Goal: Task Accomplishment & Management: Use online tool/utility

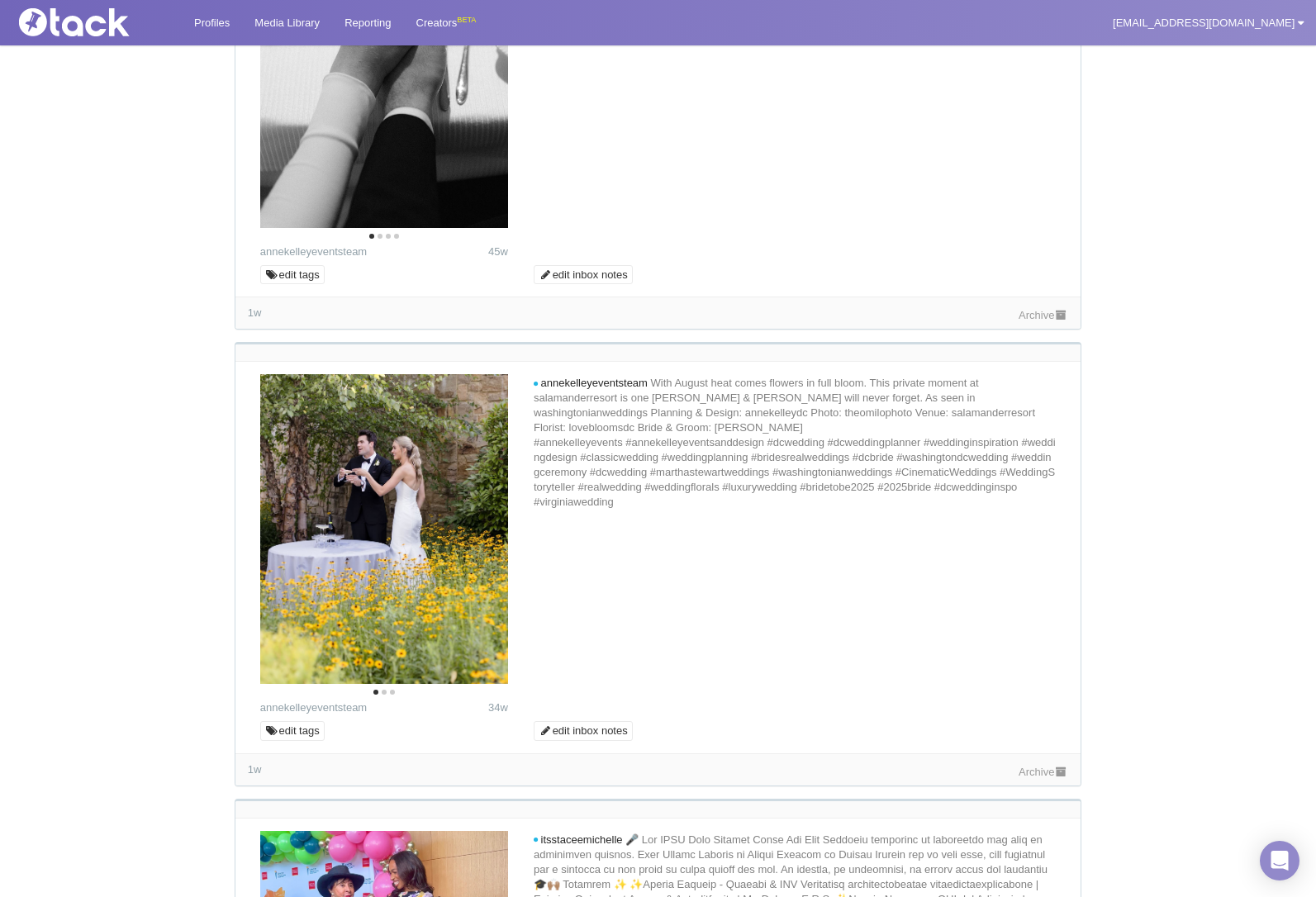
scroll to position [7104, 0]
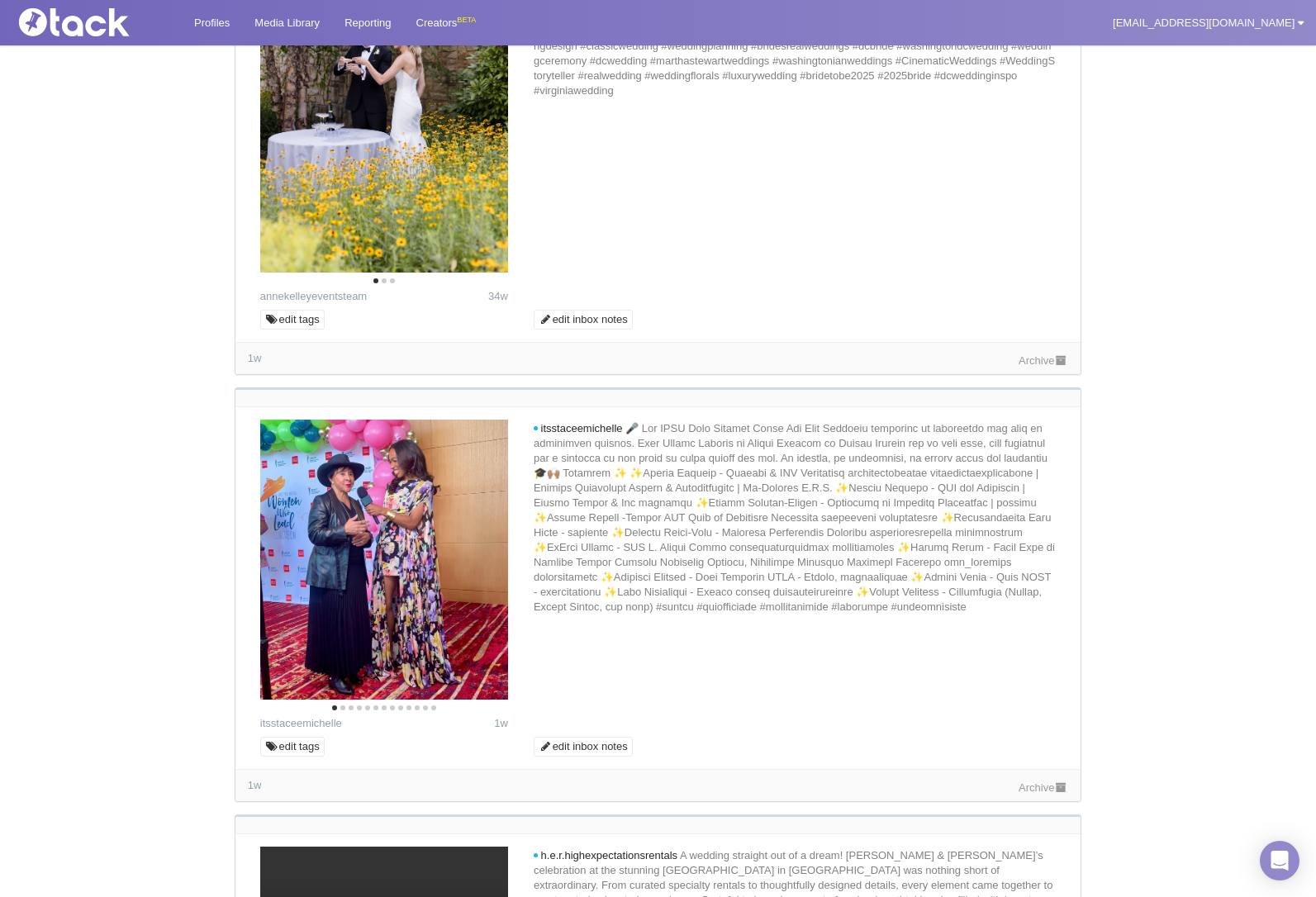
scroll to position [7516, 0]
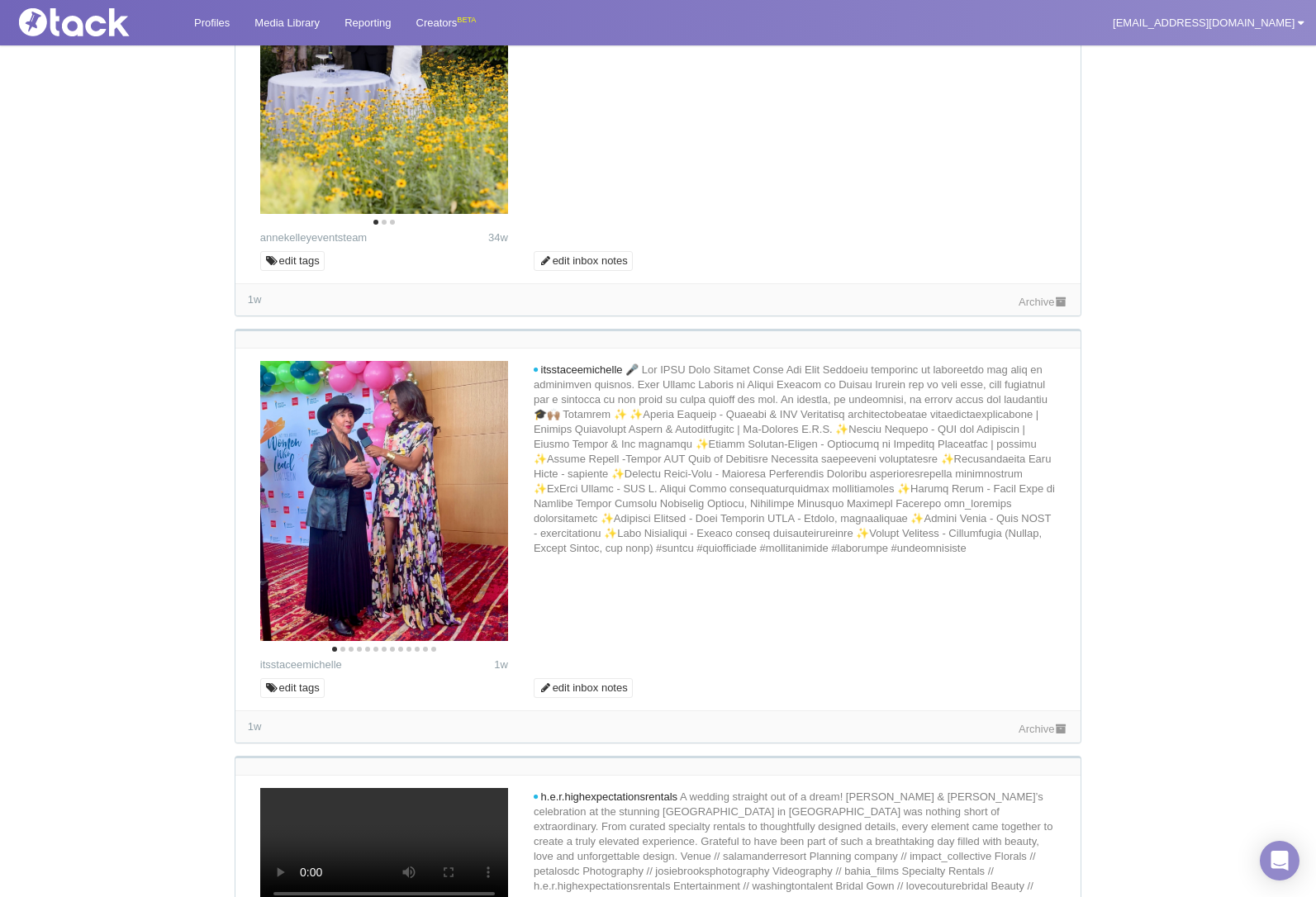
scroll to position [7930, 0]
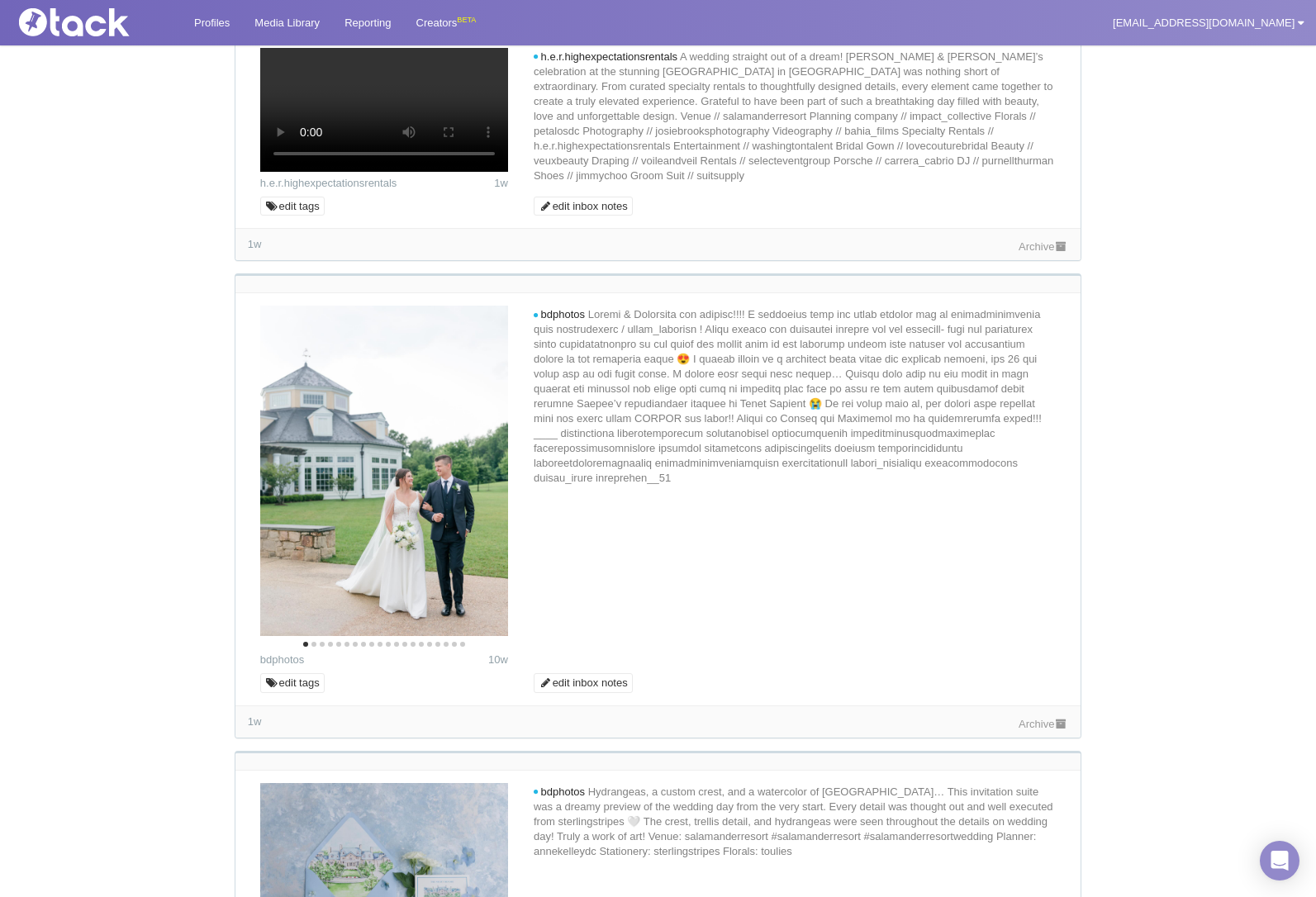
scroll to position [8343, 0]
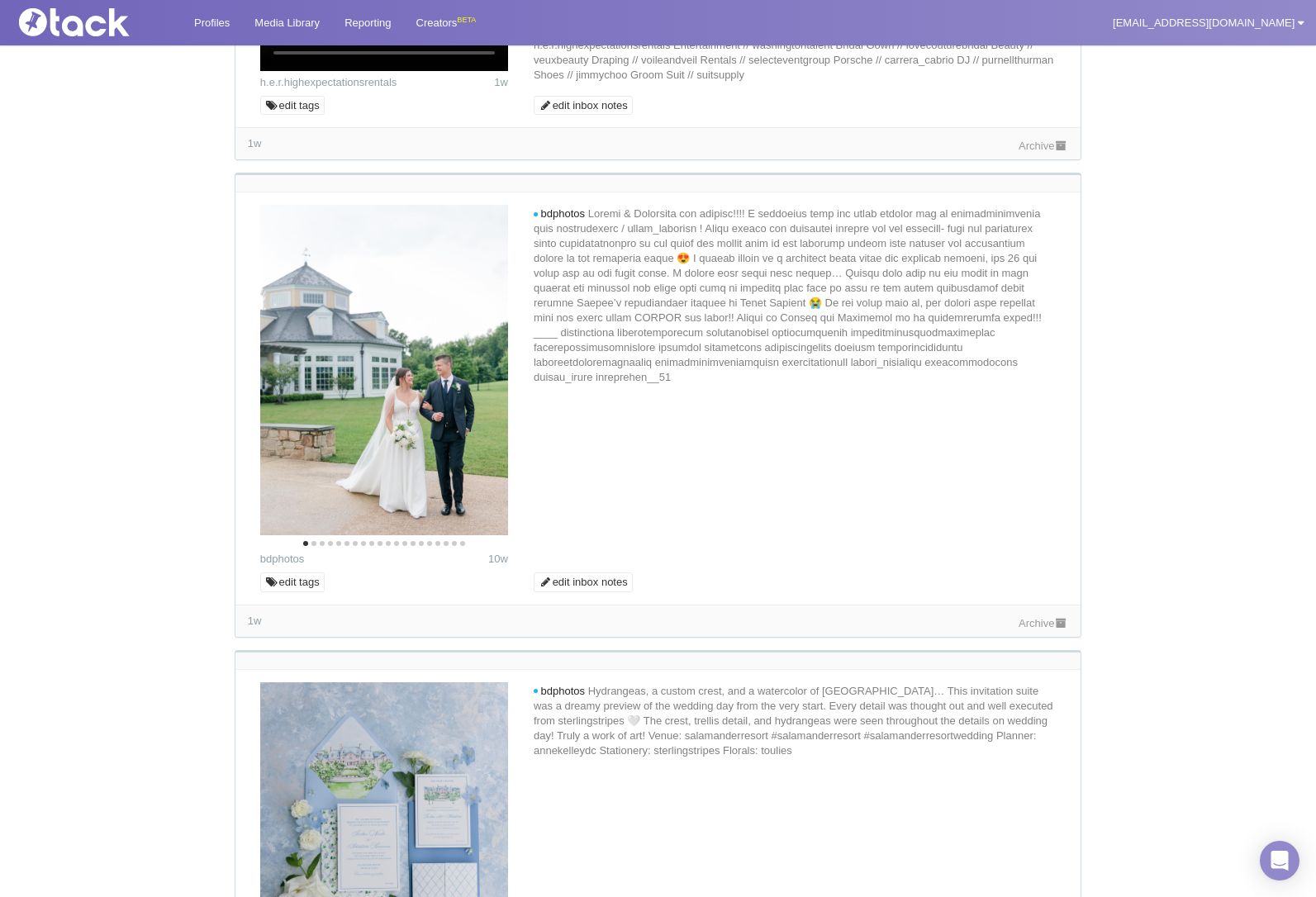
scroll to position [8756, 0]
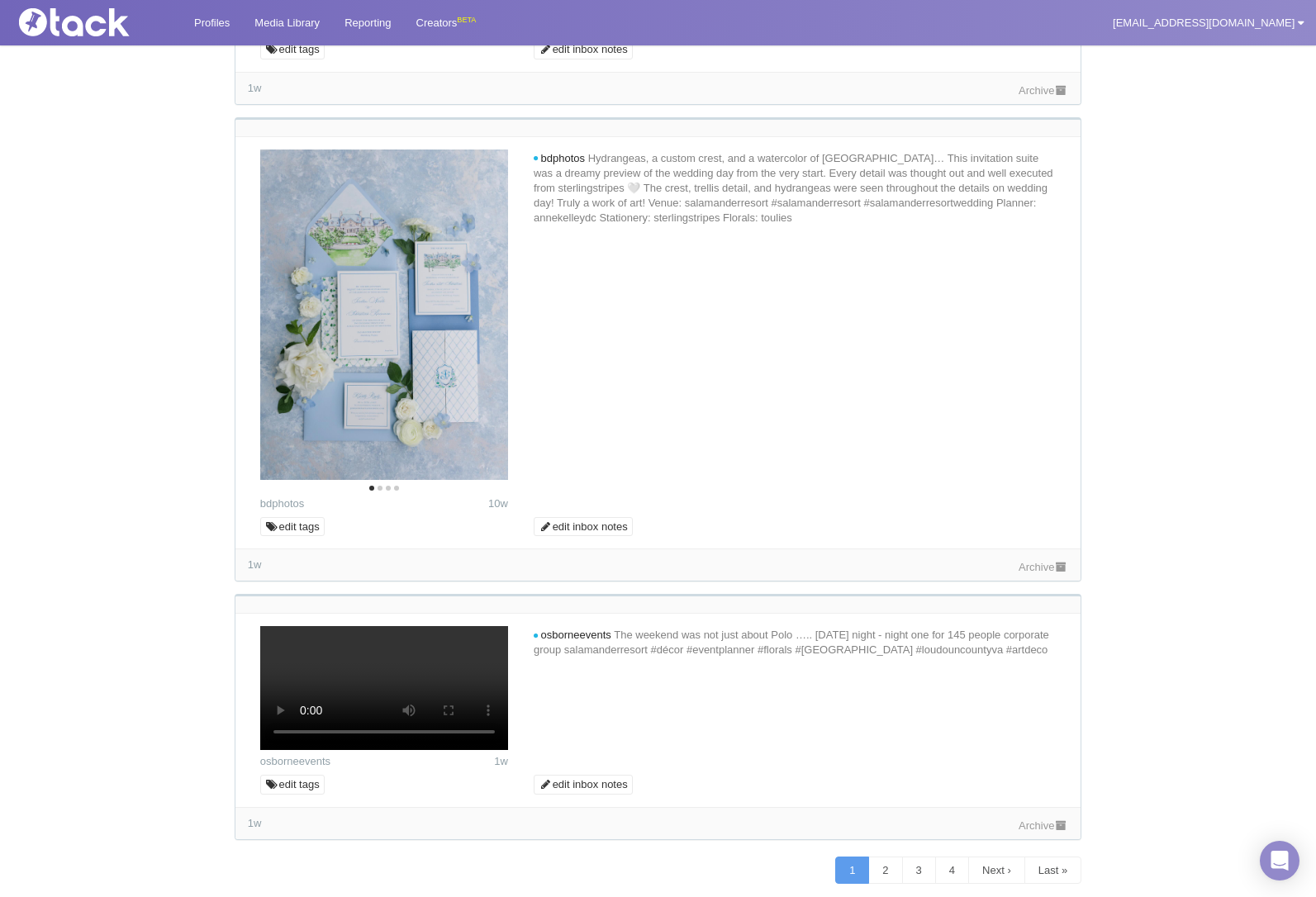
scroll to position [9168, 0]
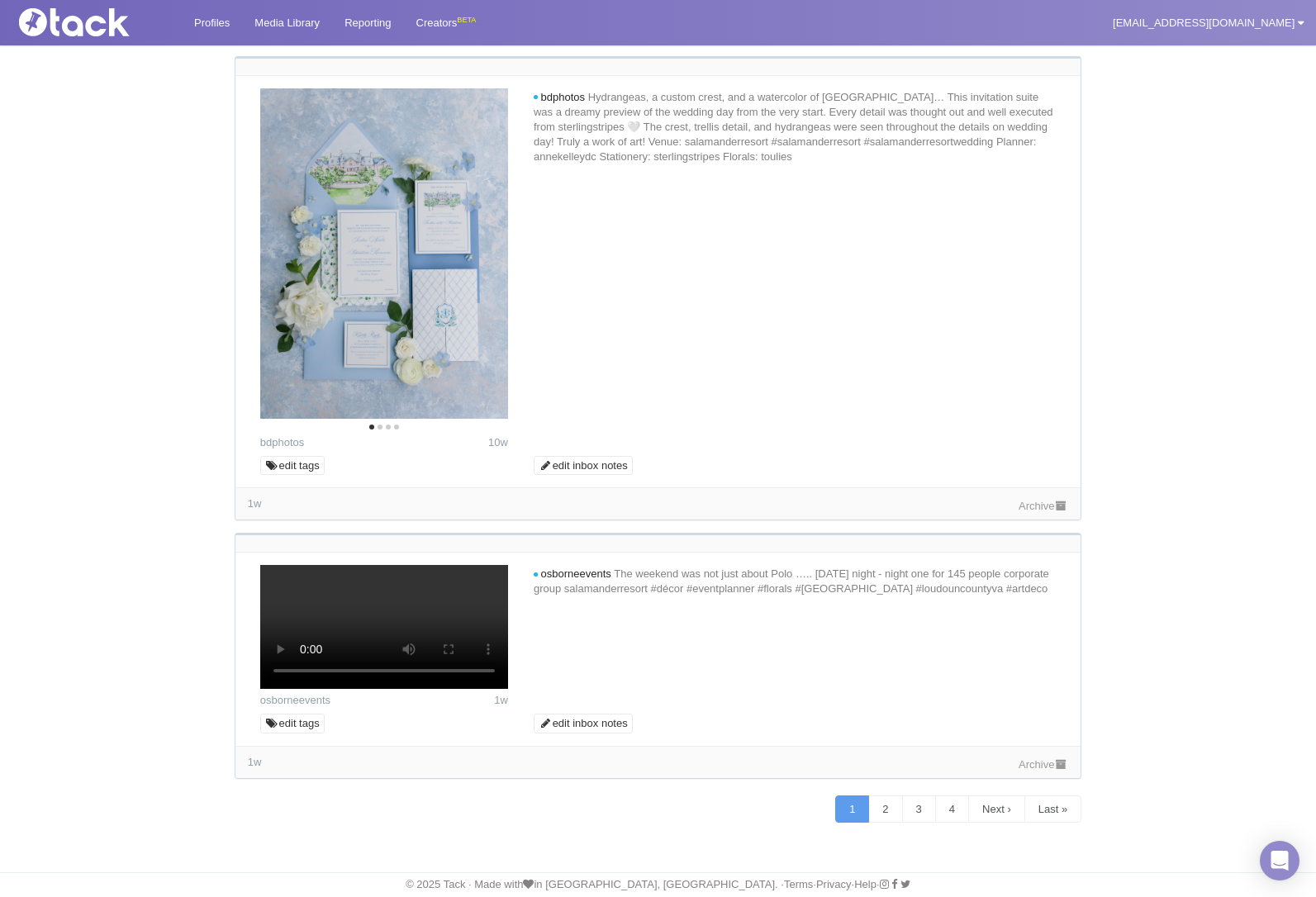
click at [1035, 760] on link "Archive" at bounding box center [1043, 765] width 49 height 12
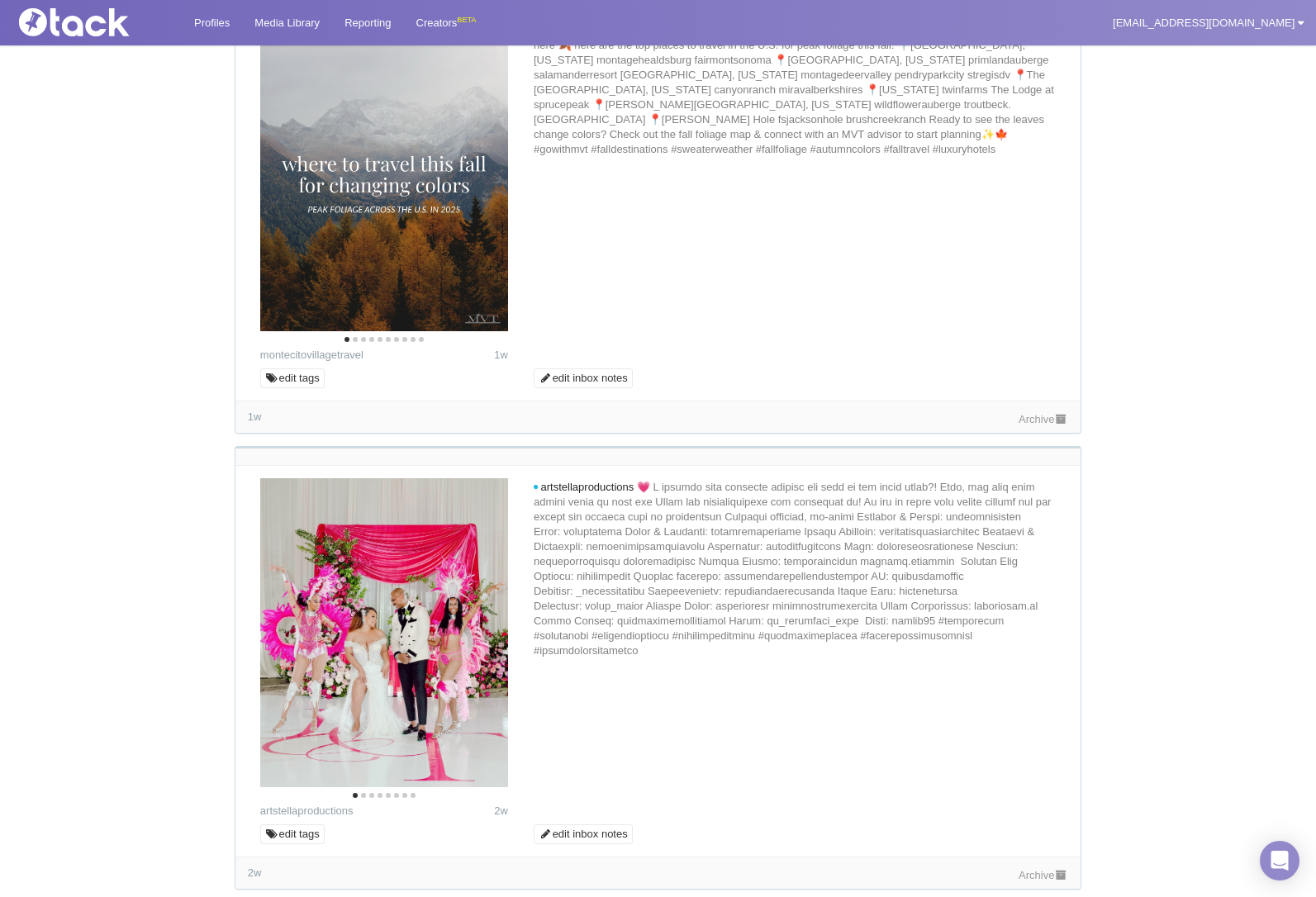
scroll to position [5151, 0]
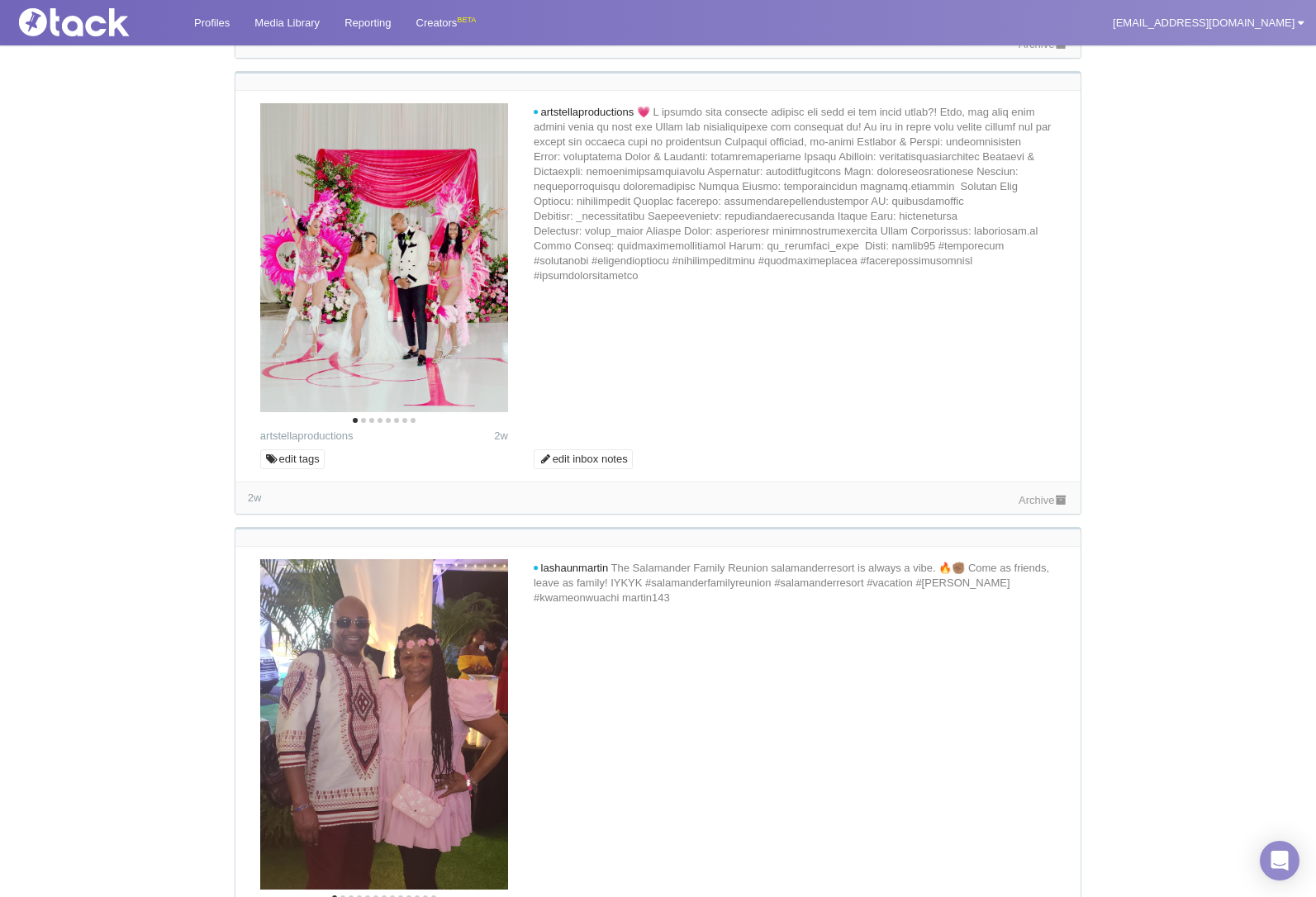
scroll to position [5482, 0]
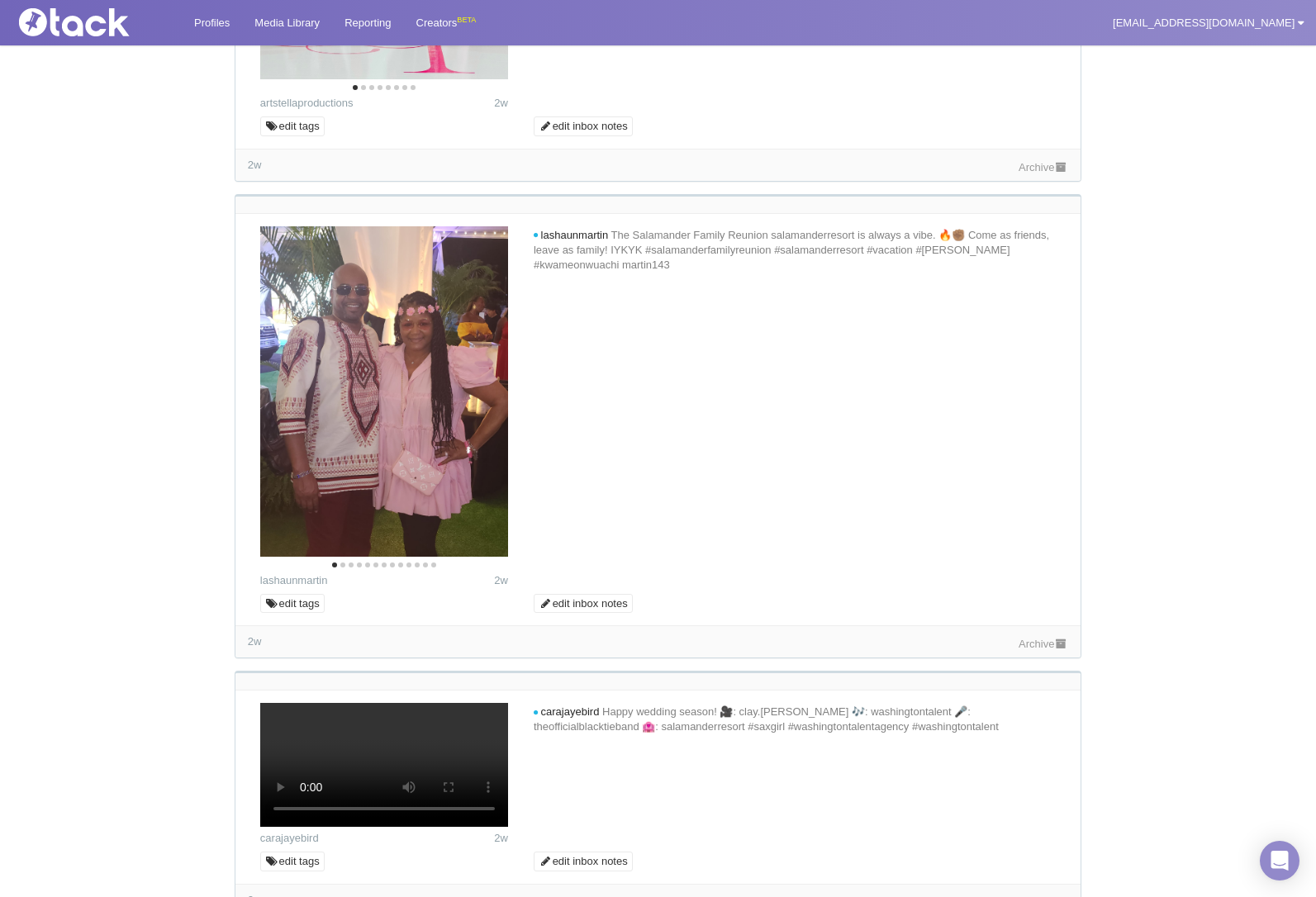
scroll to position [5812, 0]
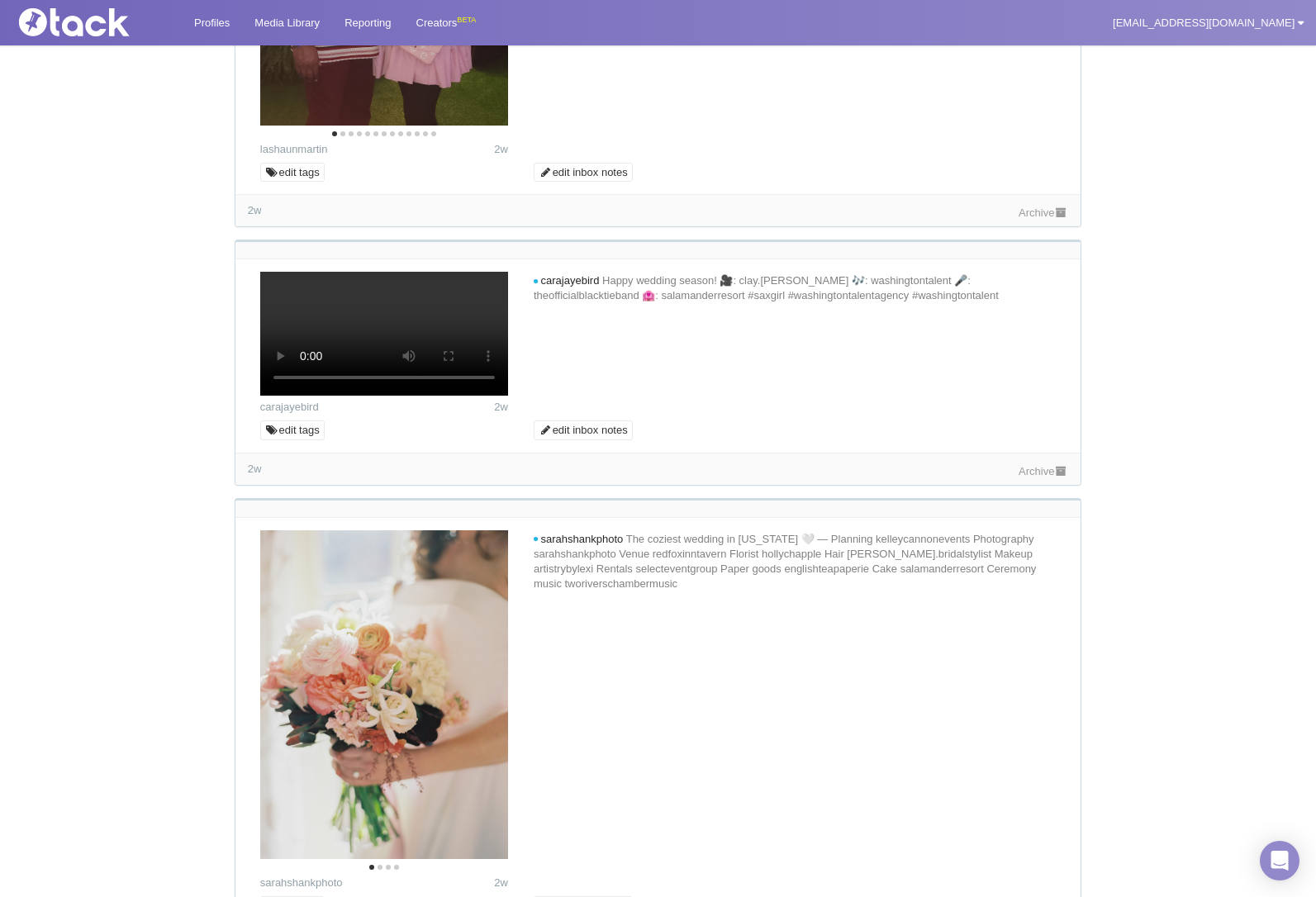
scroll to position [6307, 0]
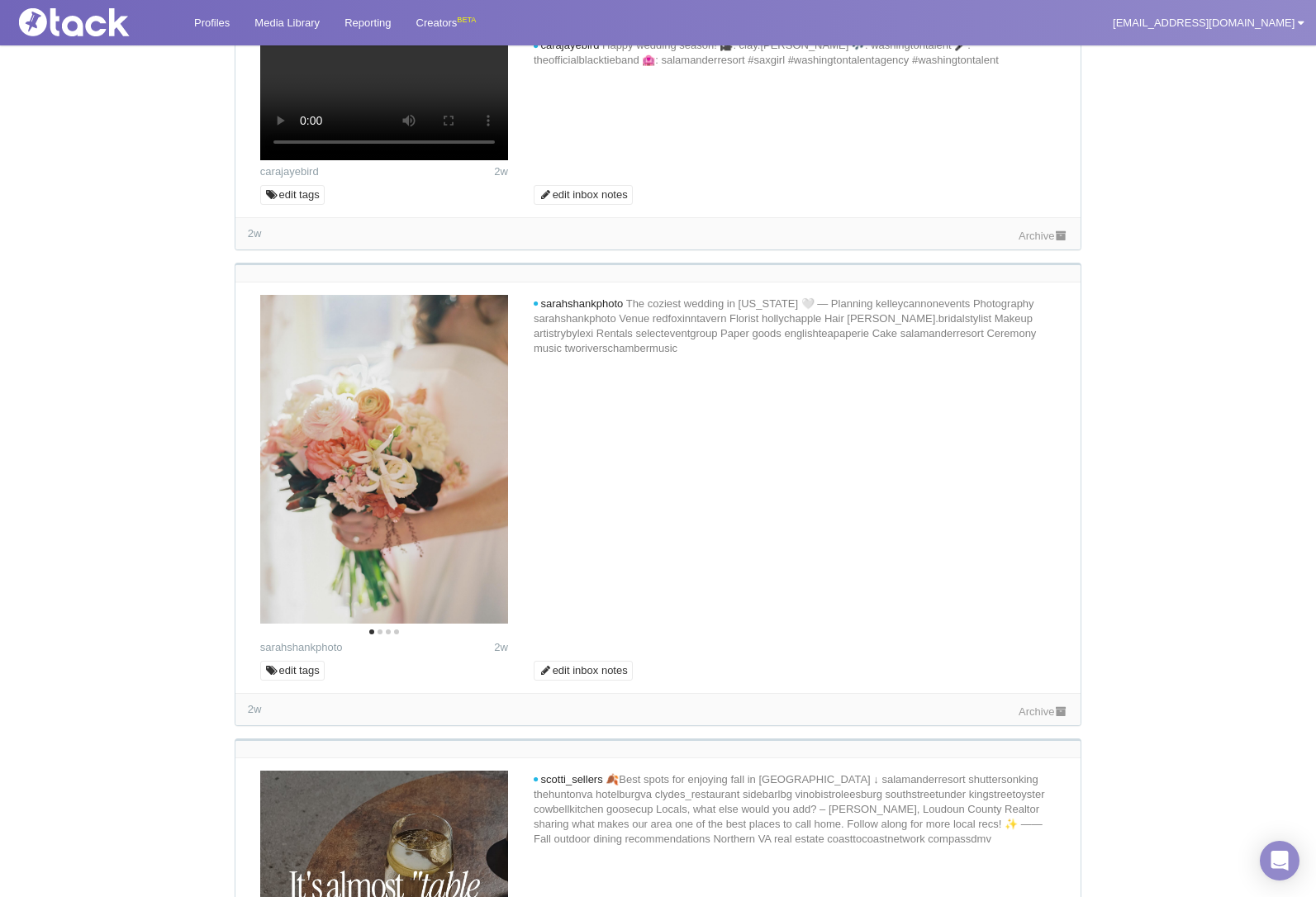
scroll to position [6803, 0]
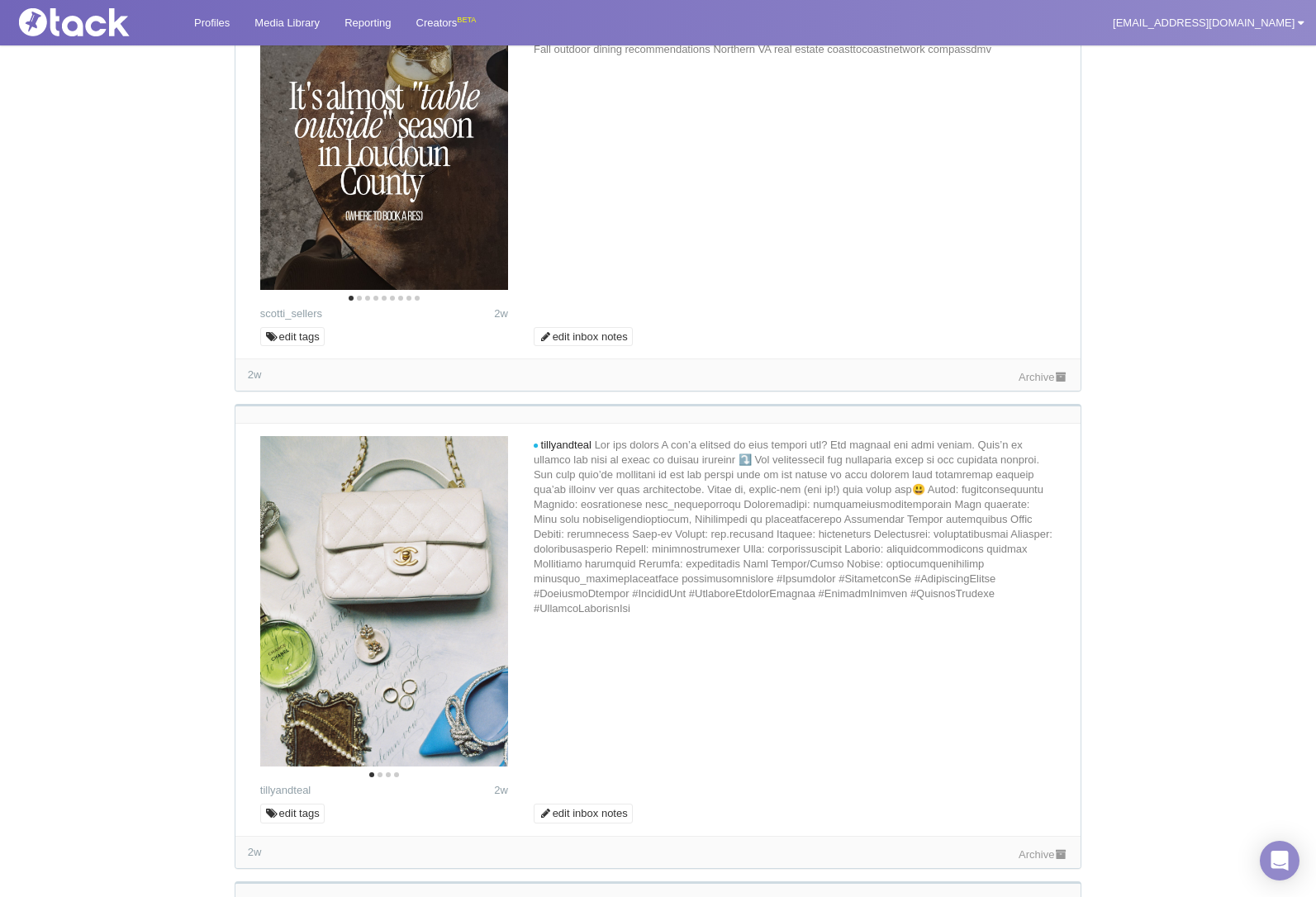
scroll to position [7299, 0]
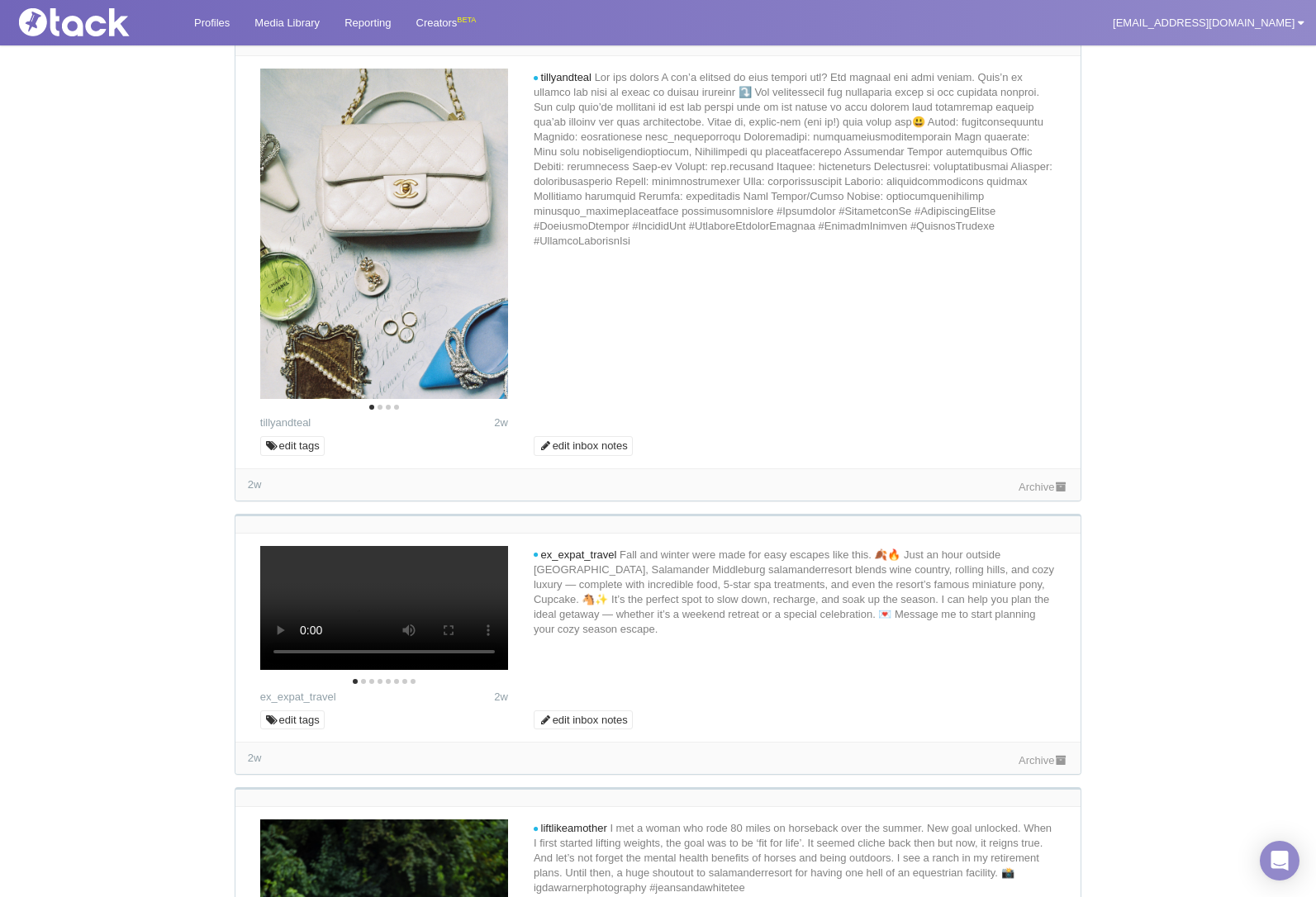
scroll to position [7629, 0]
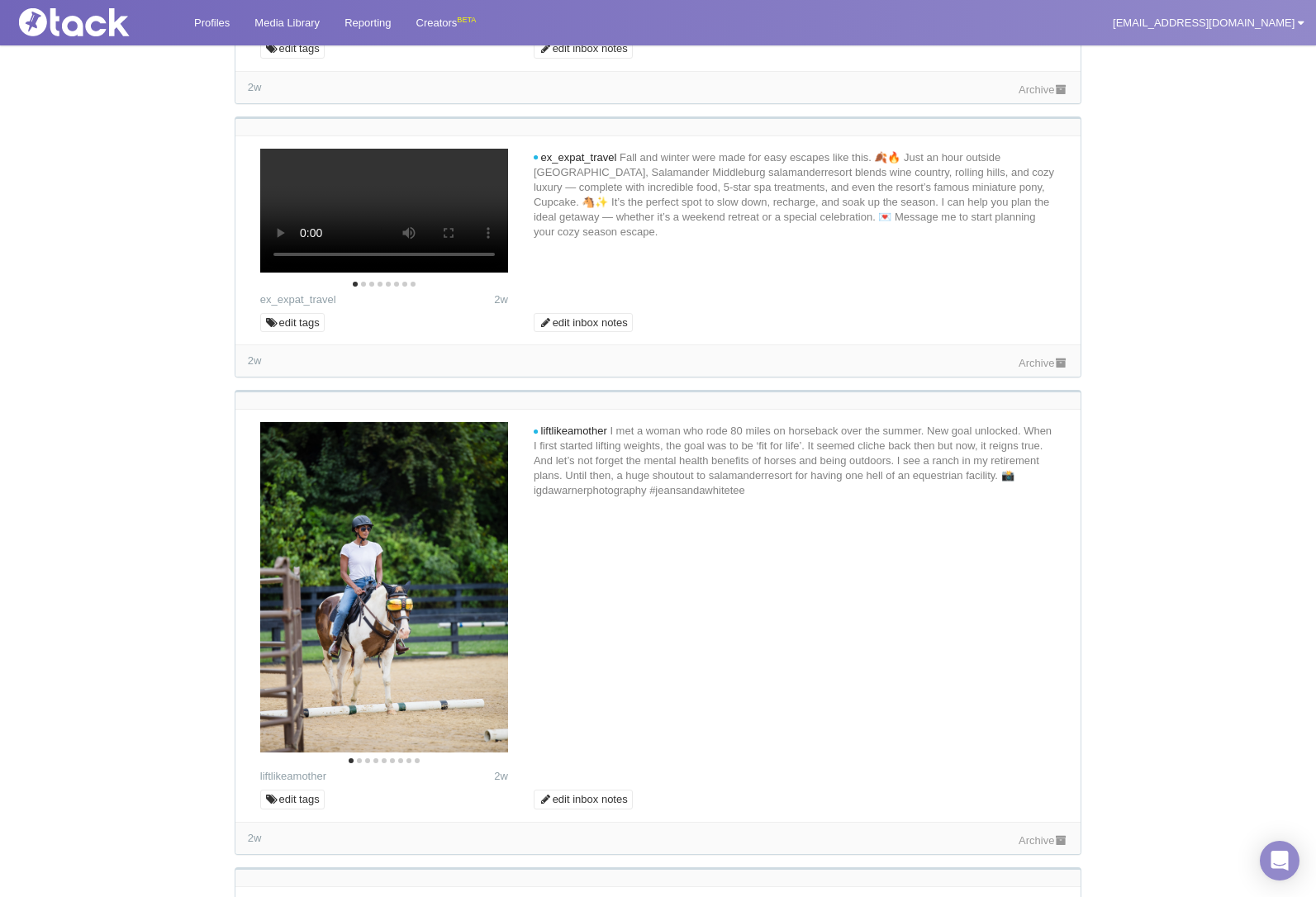
scroll to position [8042, 0]
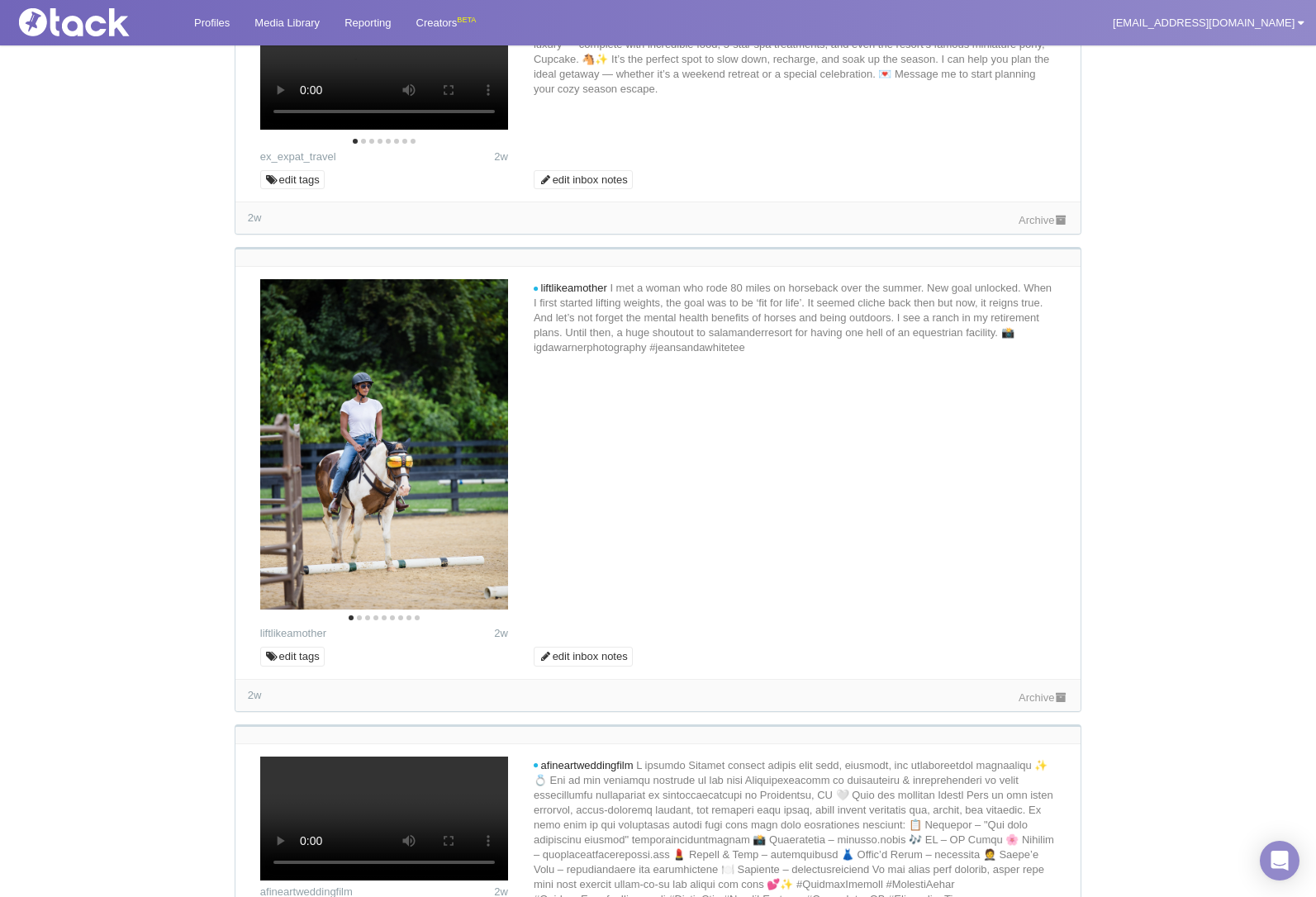
scroll to position [8290, 0]
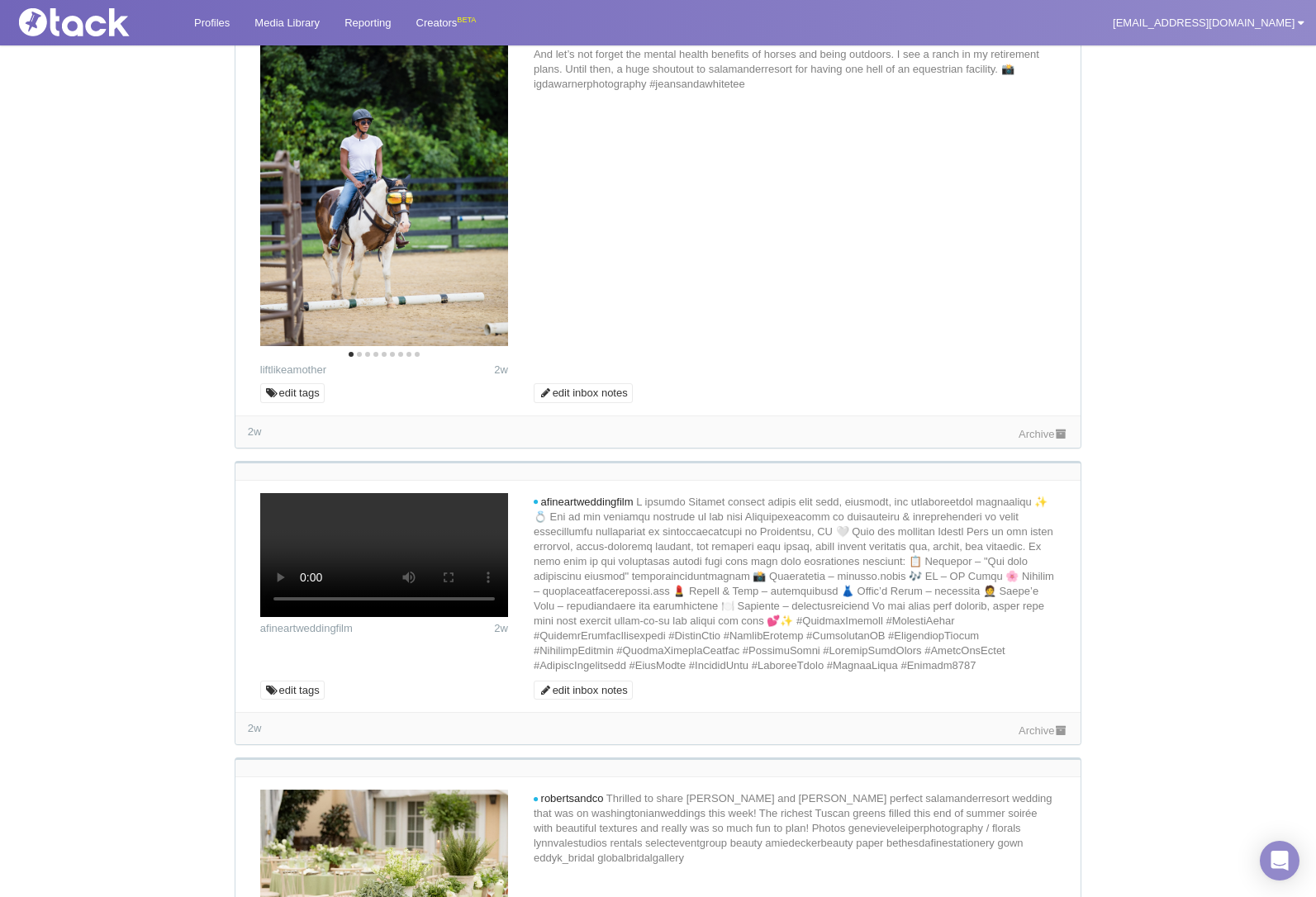
scroll to position [8455, 0]
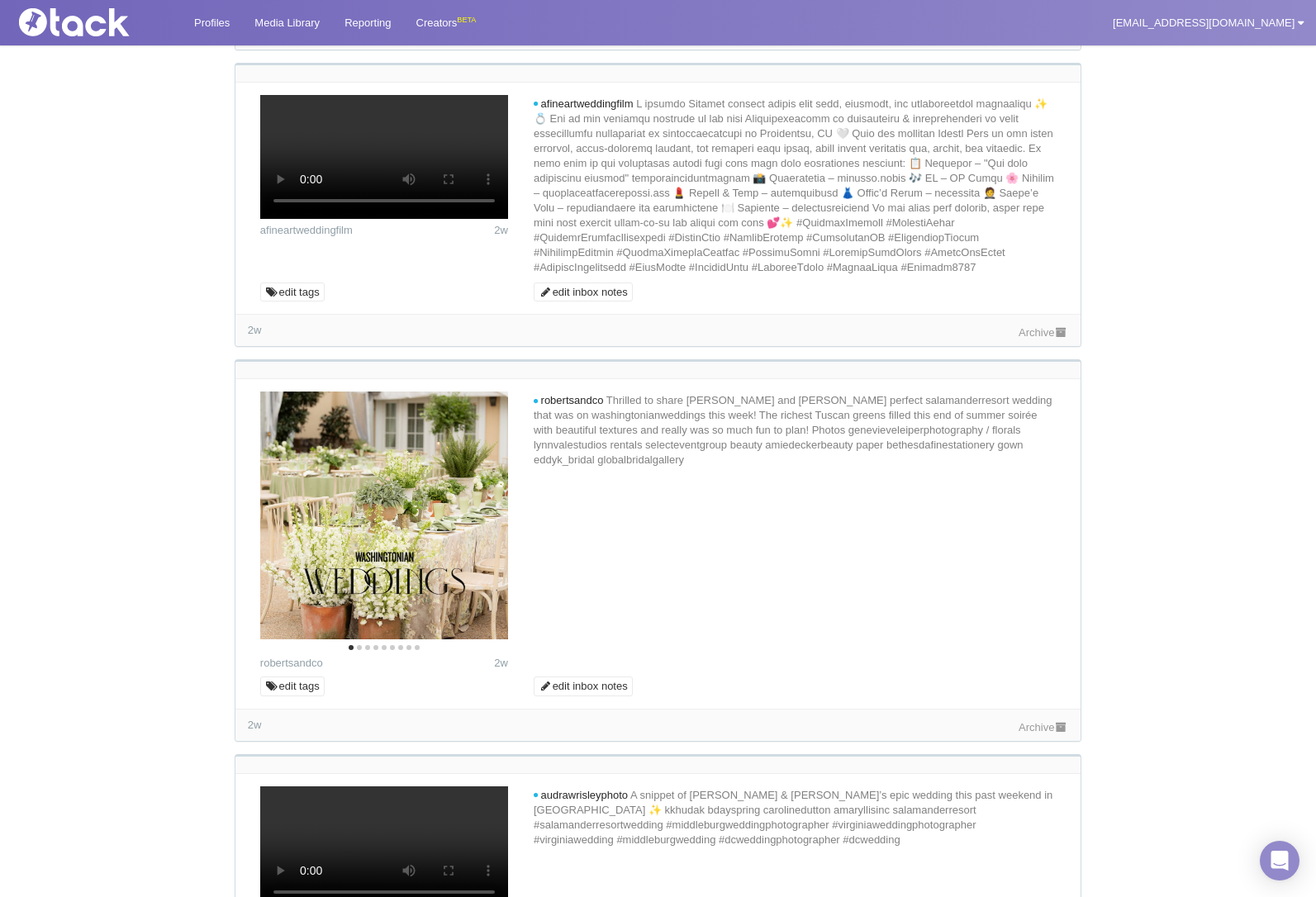
scroll to position [8868, 0]
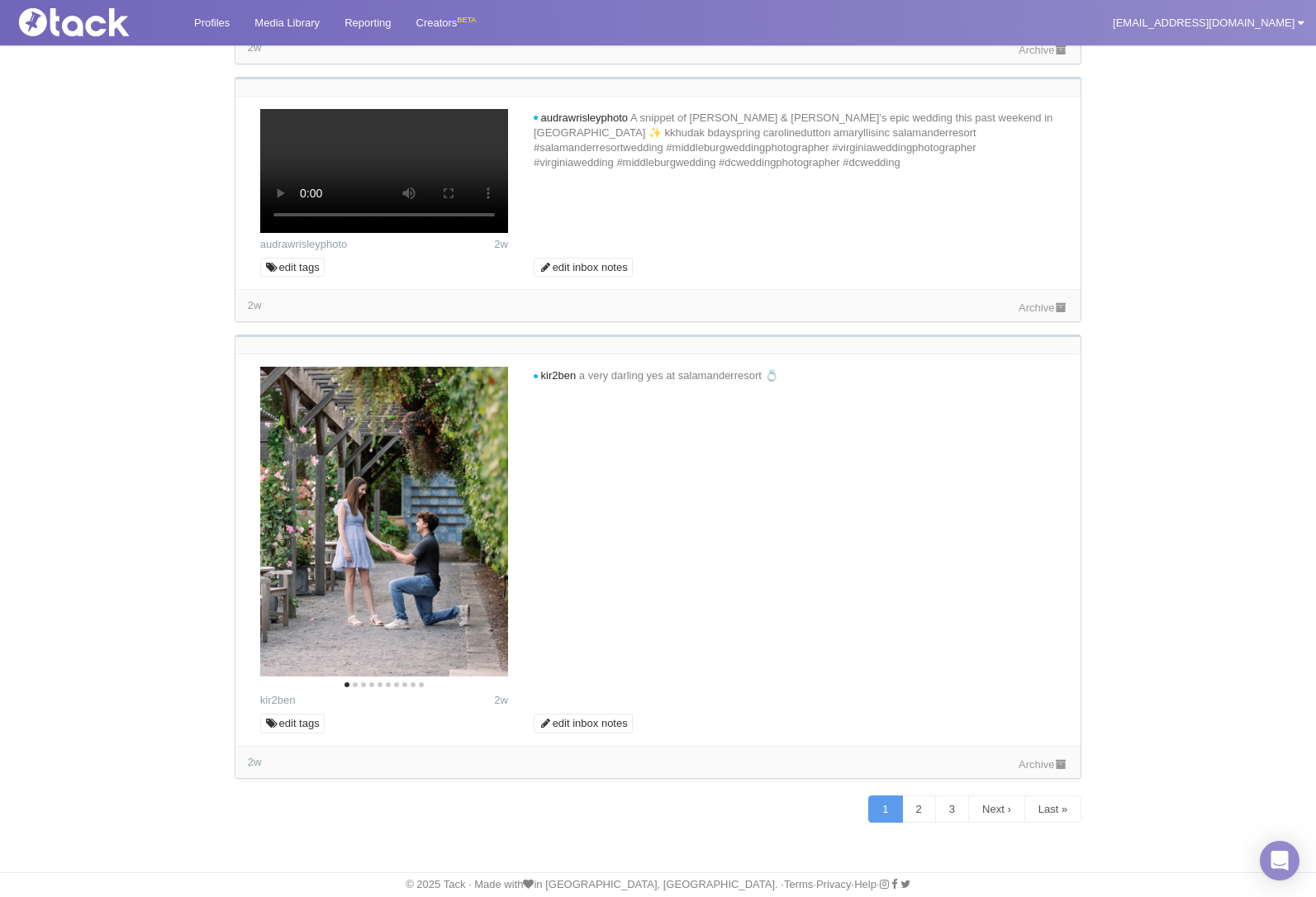
scroll to position [11149, 0]
click at [946, 813] on link "3" at bounding box center [952, 810] width 34 height 28
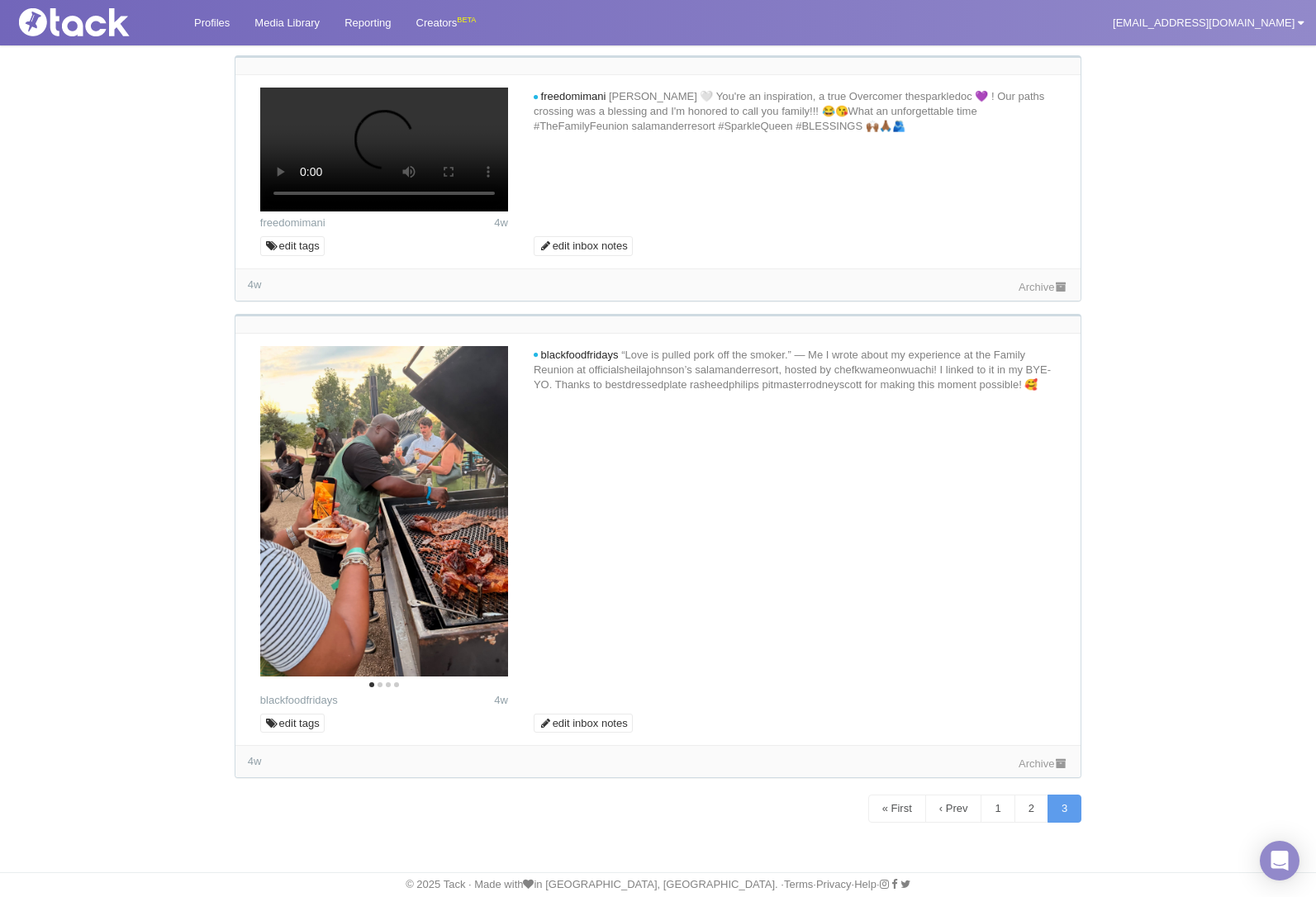
scroll to position [5456, 0]
click at [1019, 761] on link "Archive" at bounding box center [1043, 764] width 49 height 12
click at [1040, 293] on link "Archive" at bounding box center [1043, 287] width 49 height 12
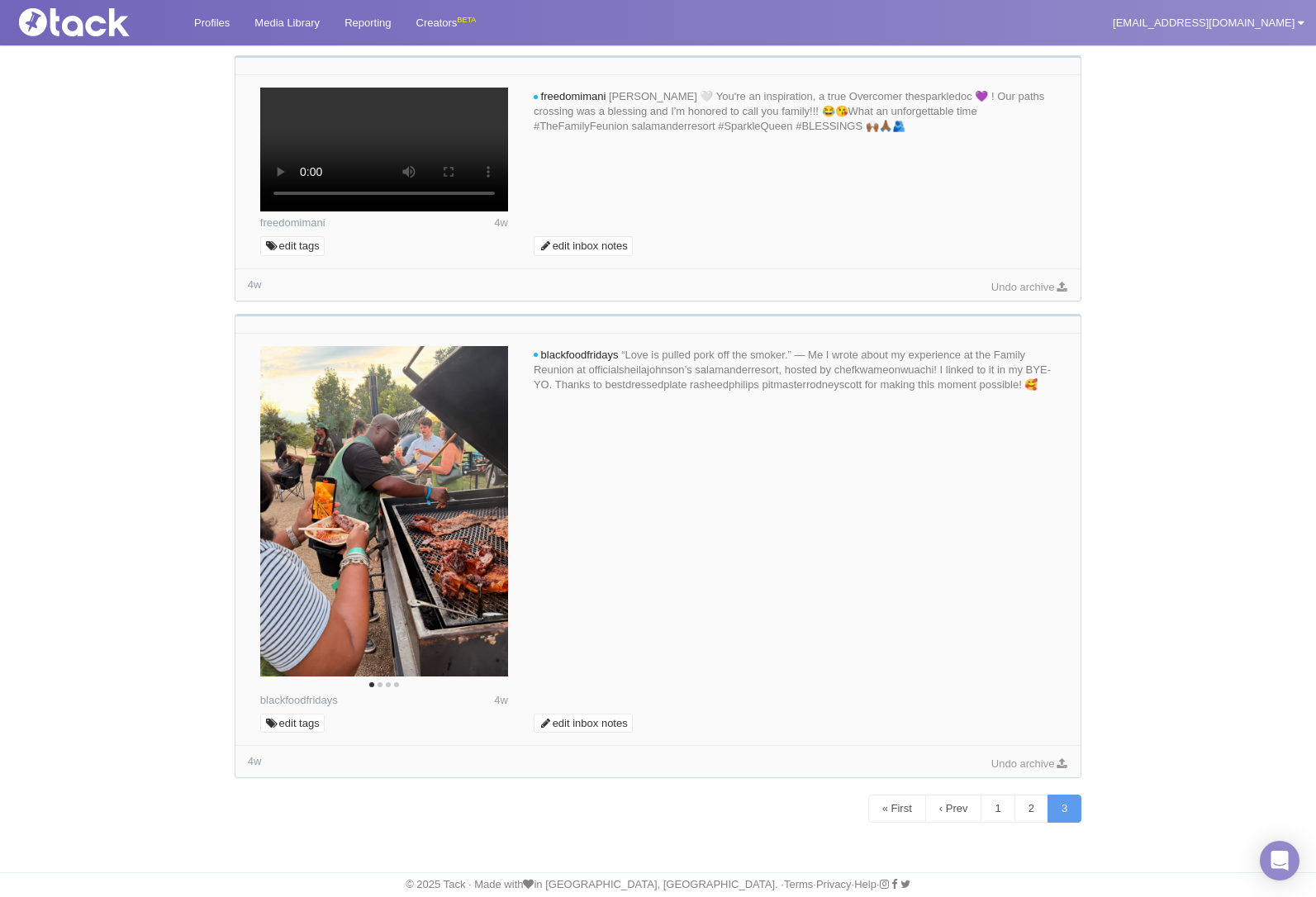
click at [1030, 34] on link "Archive" at bounding box center [1043, 28] width 49 height 12
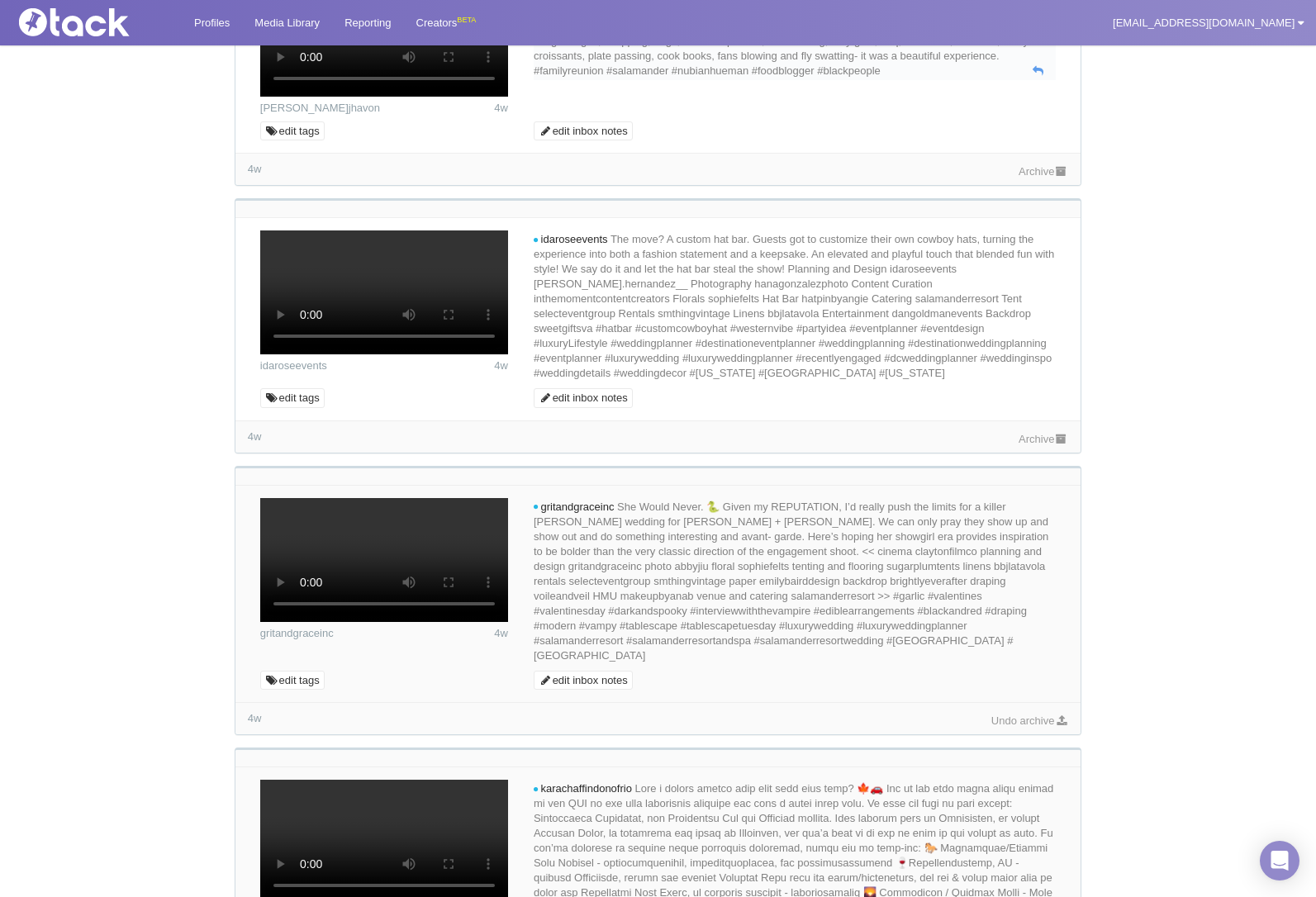
scroll to position [1656, 0]
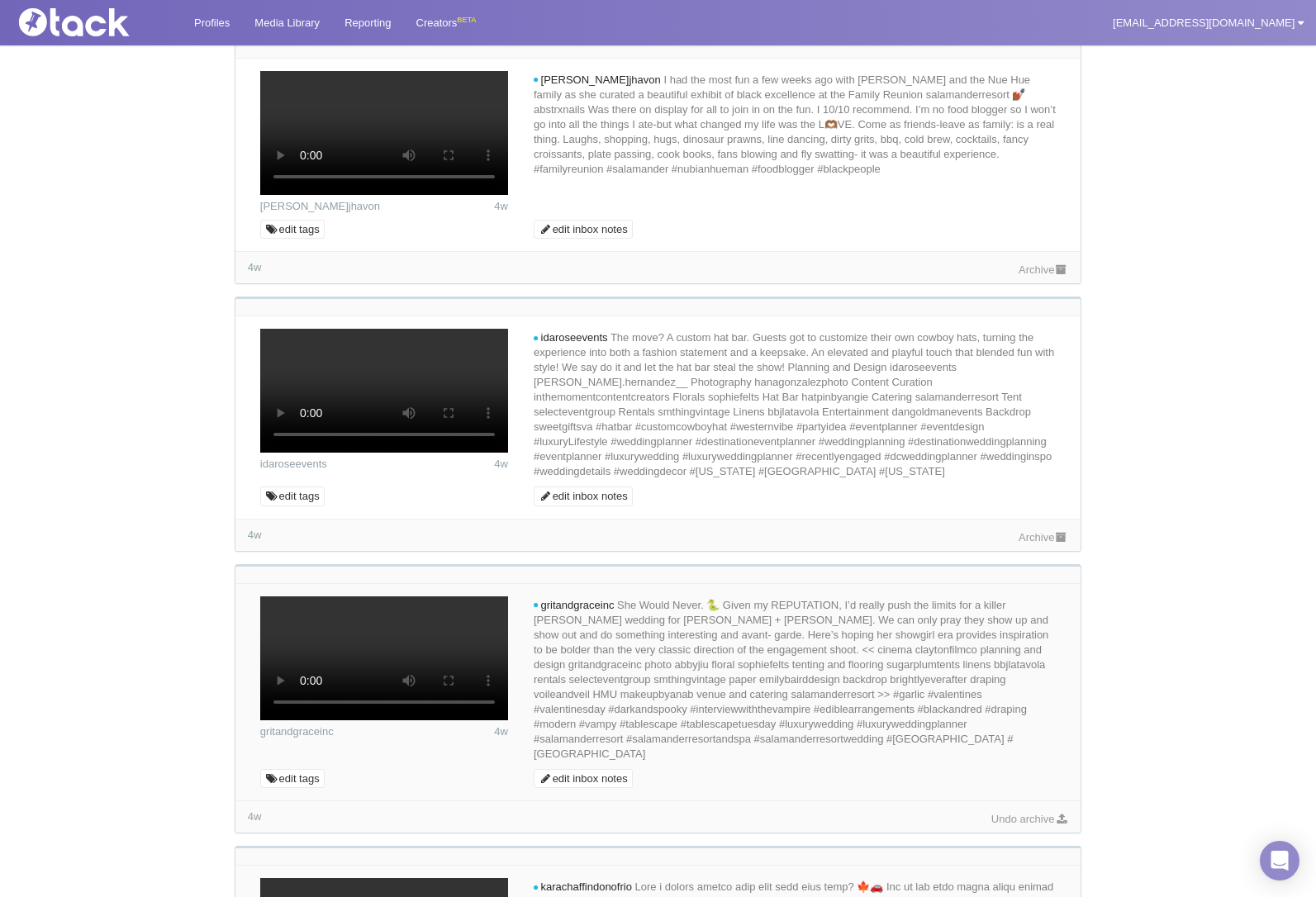
click at [1028, 19] on link "Archive" at bounding box center [1043, 12] width 49 height 12
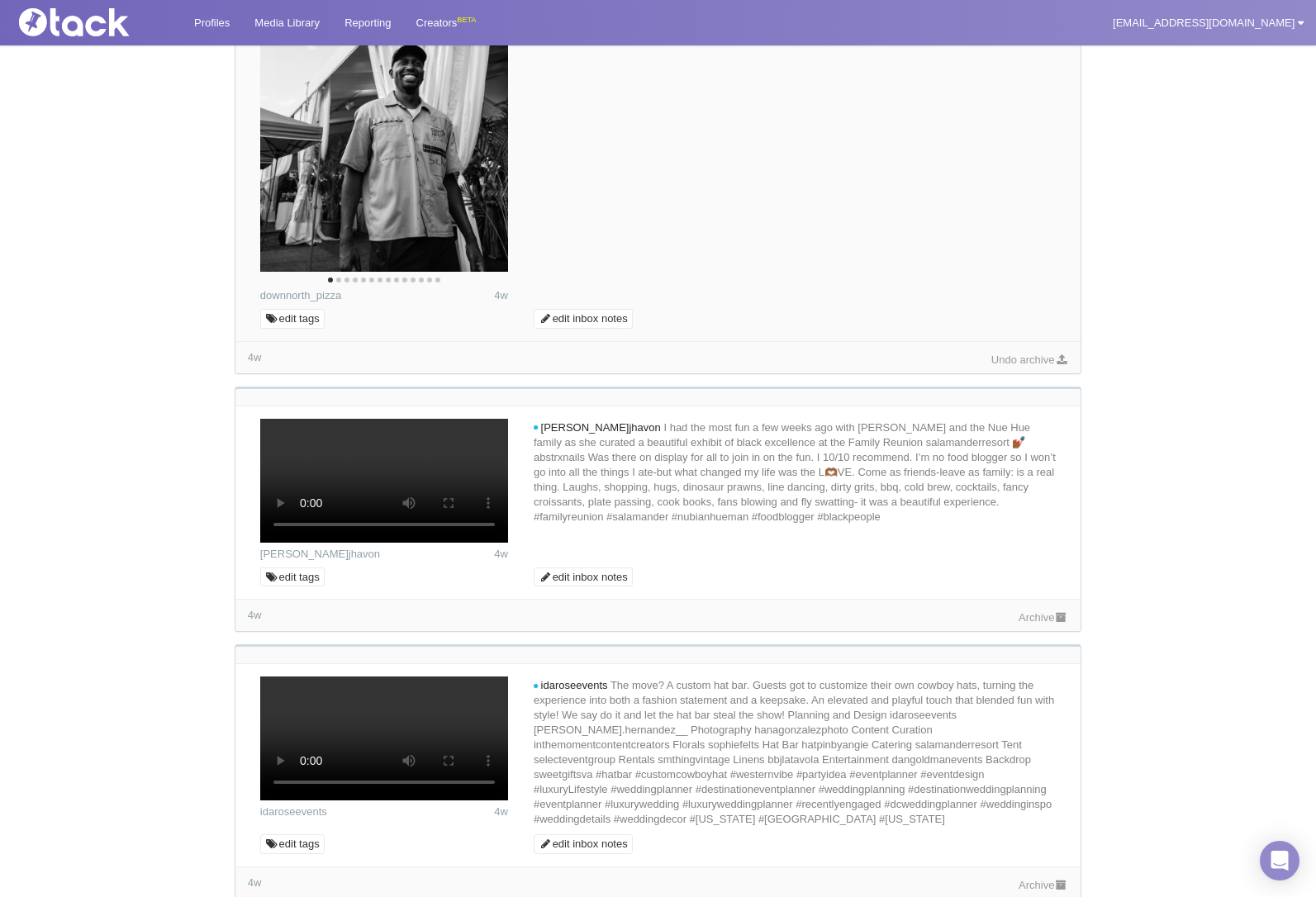
scroll to position [1243, 0]
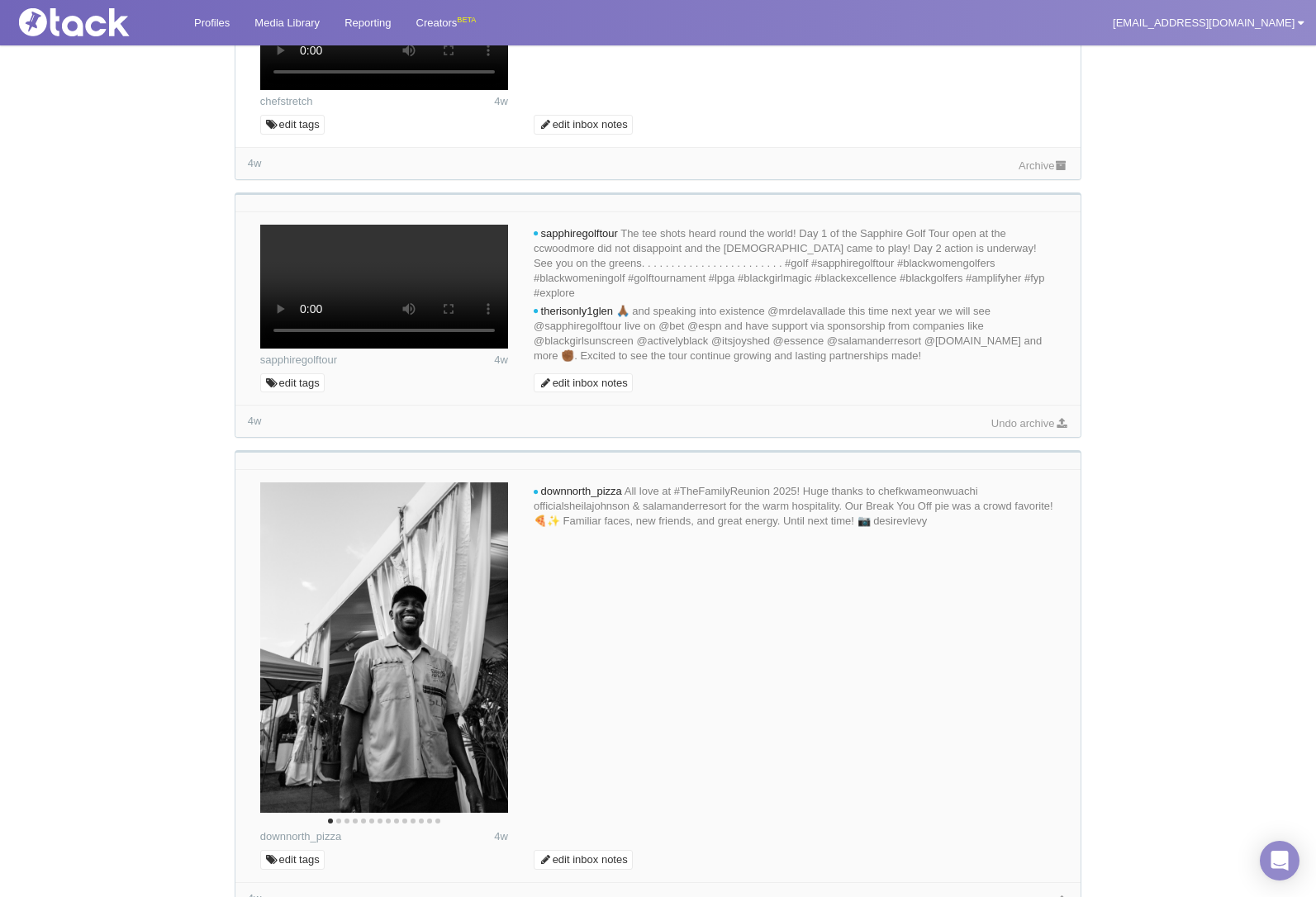
scroll to position [748, 0]
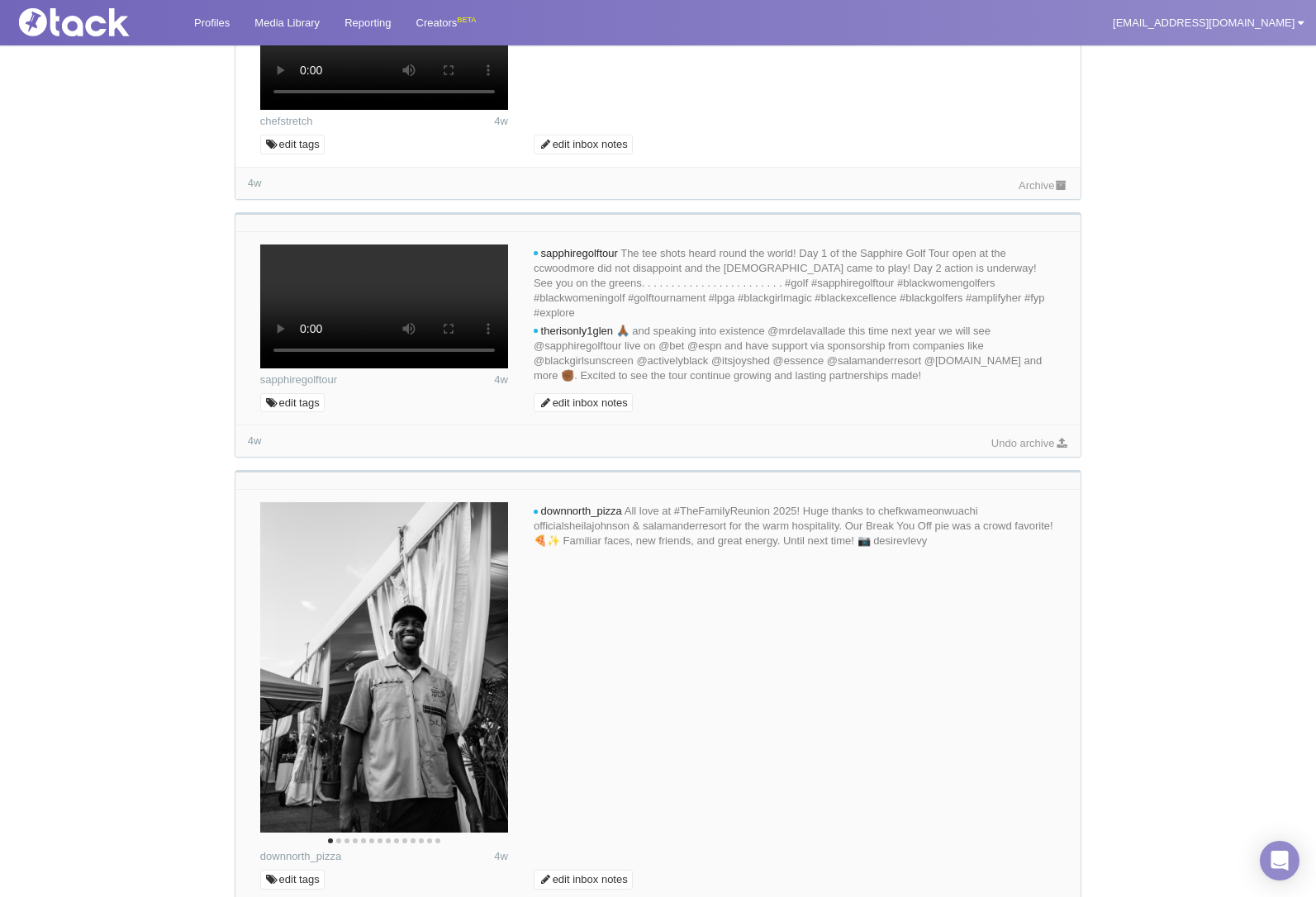
click at [1035, 191] on link "Archive" at bounding box center [1043, 185] width 49 height 12
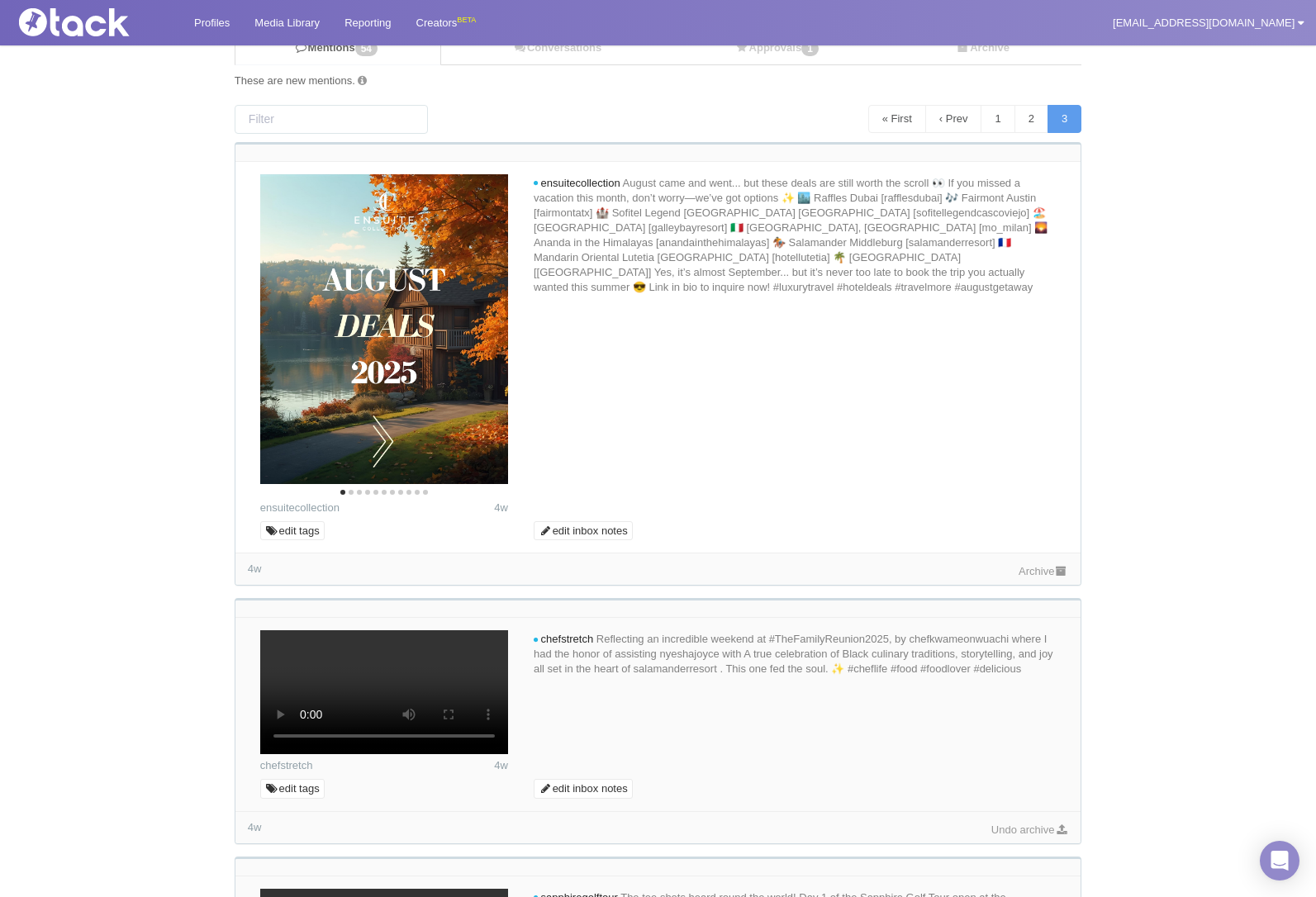
scroll to position [86, 0]
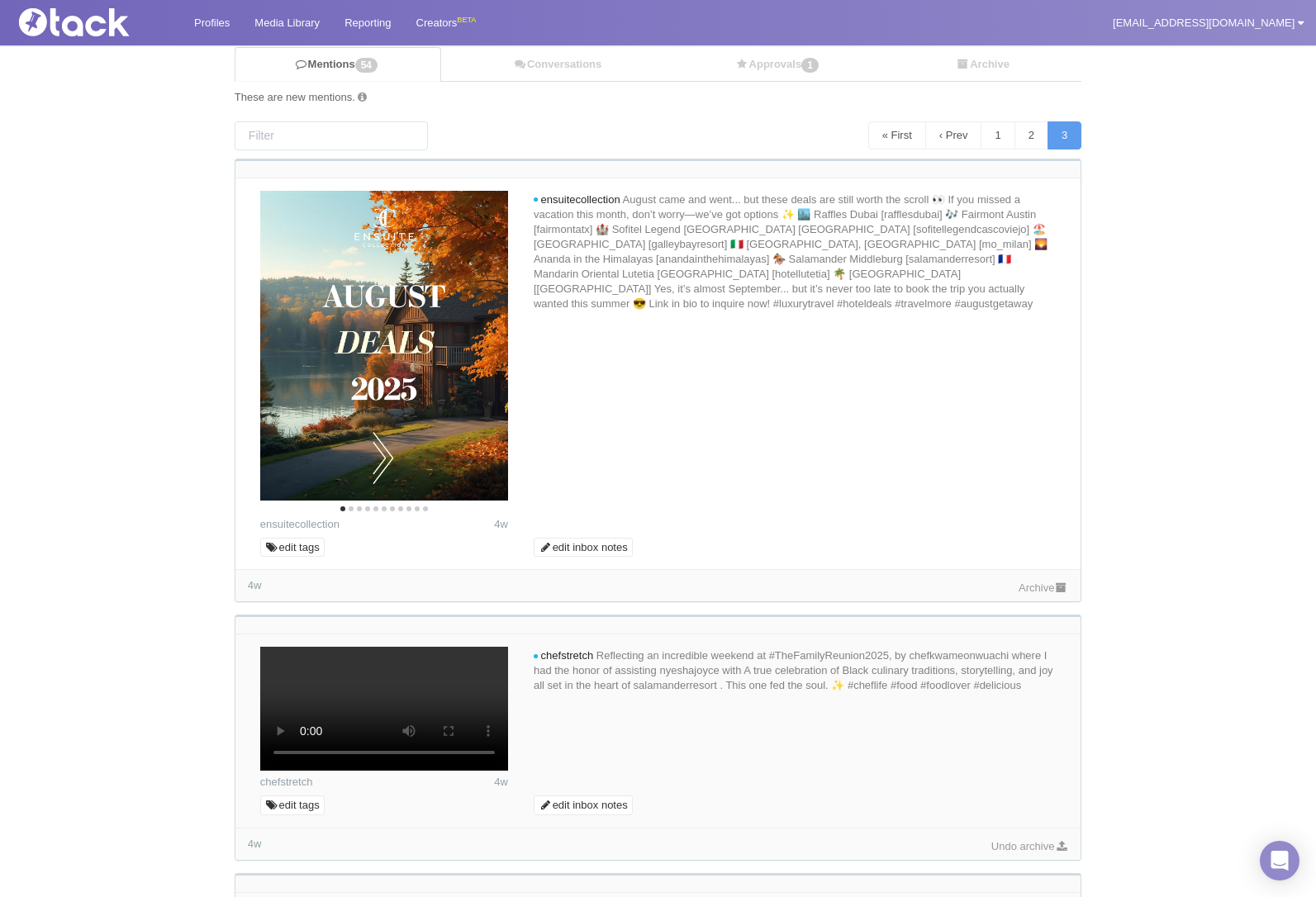
click at [1028, 589] on link "Archive" at bounding box center [1043, 587] width 49 height 12
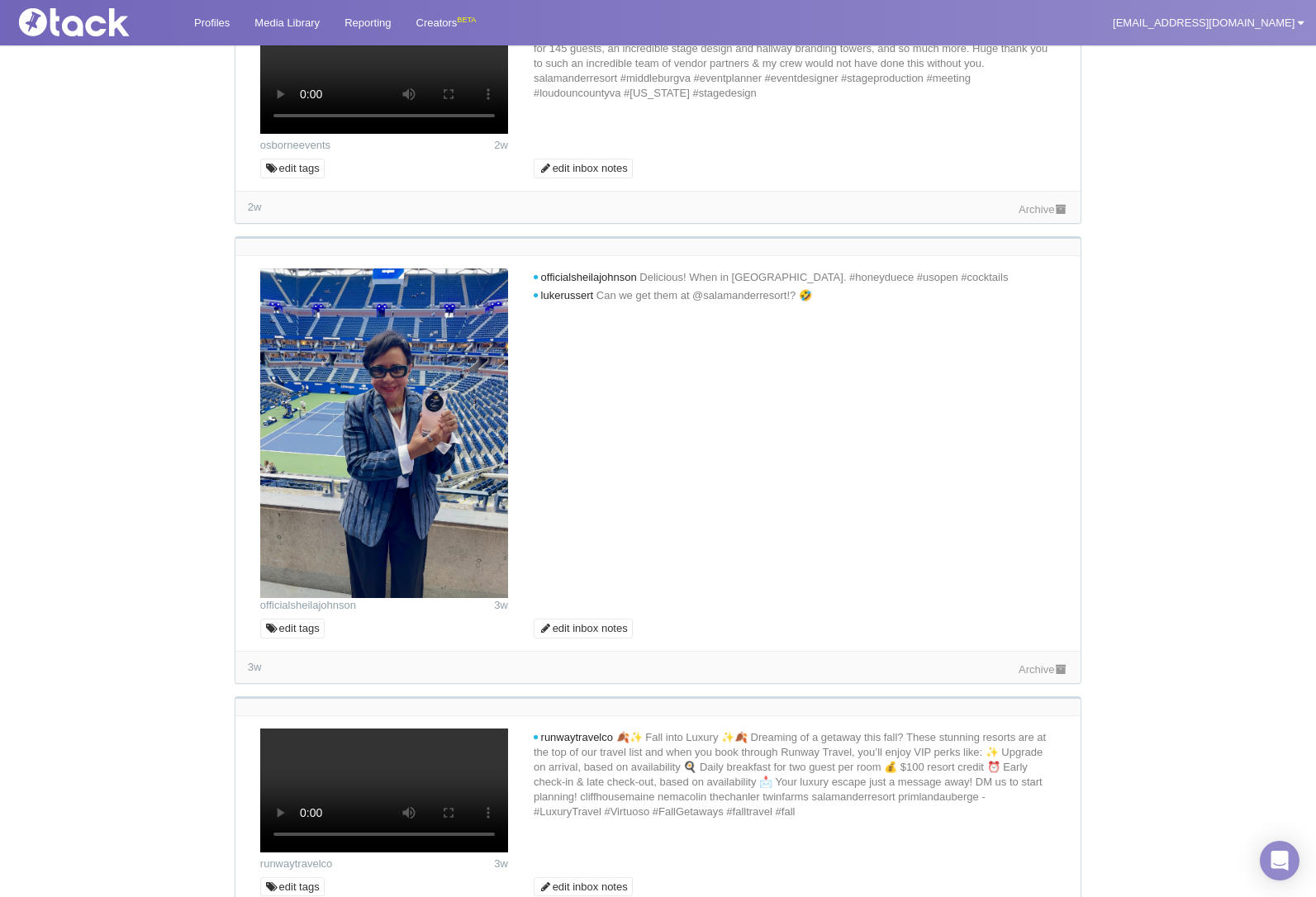
scroll to position [8925, 0]
